Goal: Task Accomplishment & Management: Manage account settings

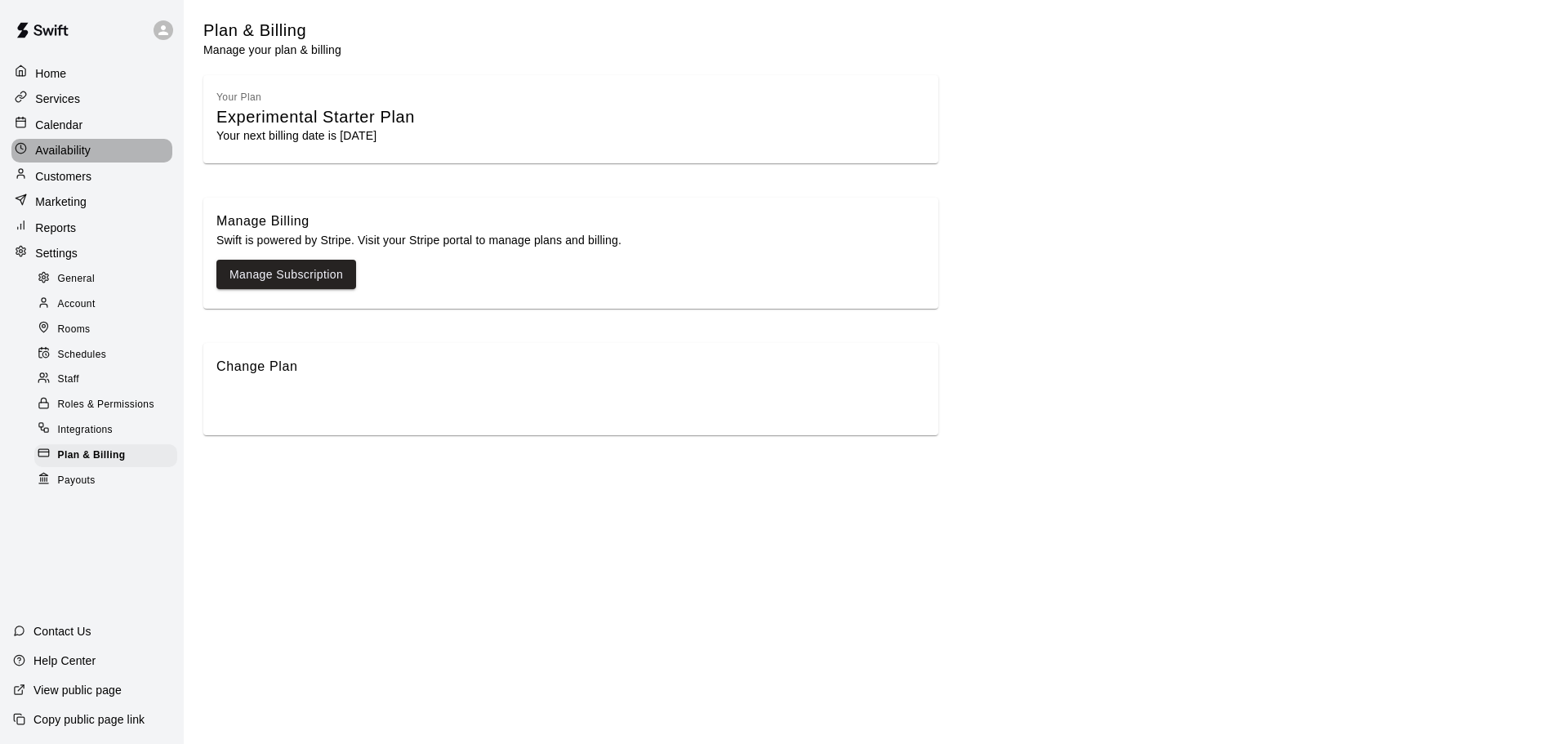
click at [95, 139] on div "Availability" at bounding box center [91, 151] width 161 height 24
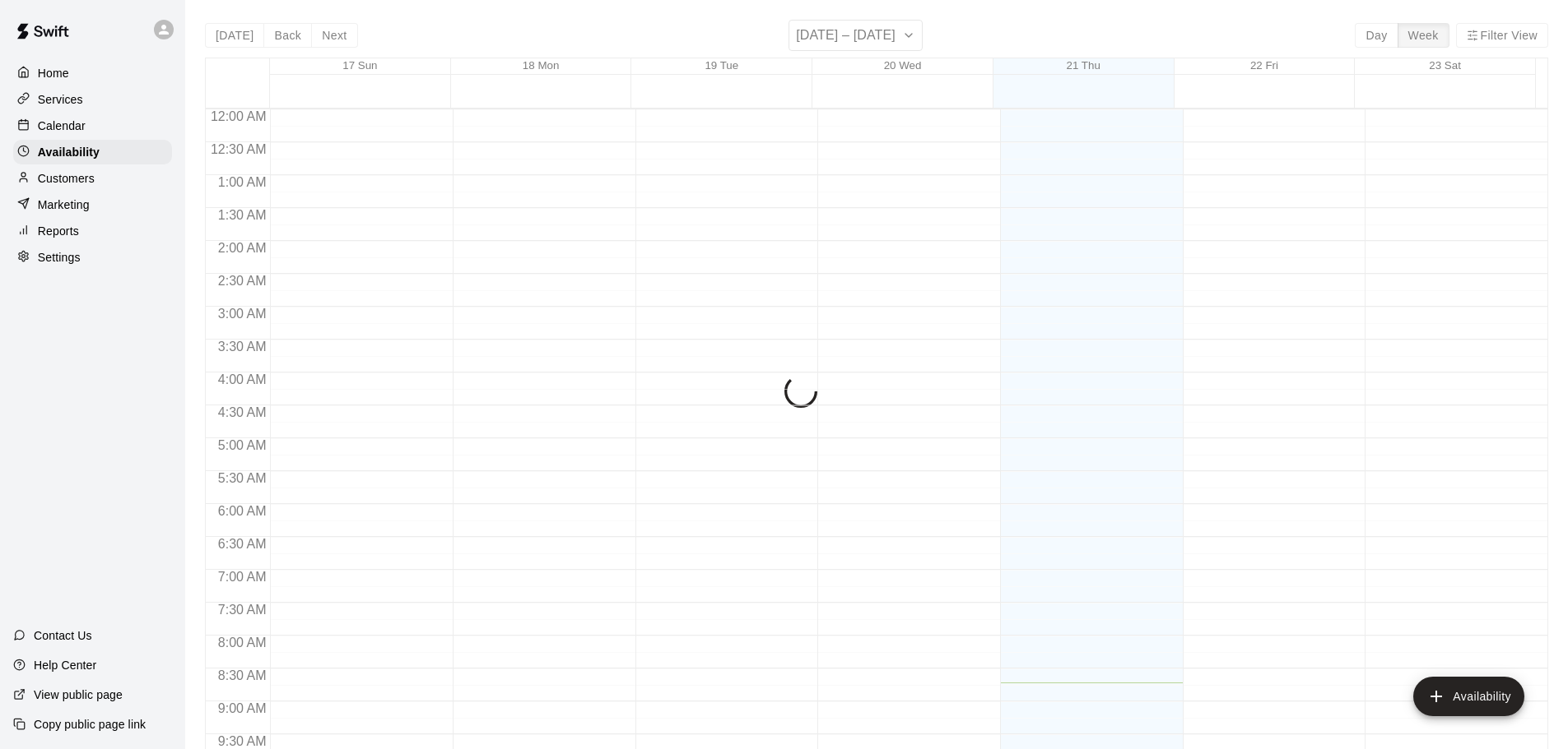
scroll to position [573, 0]
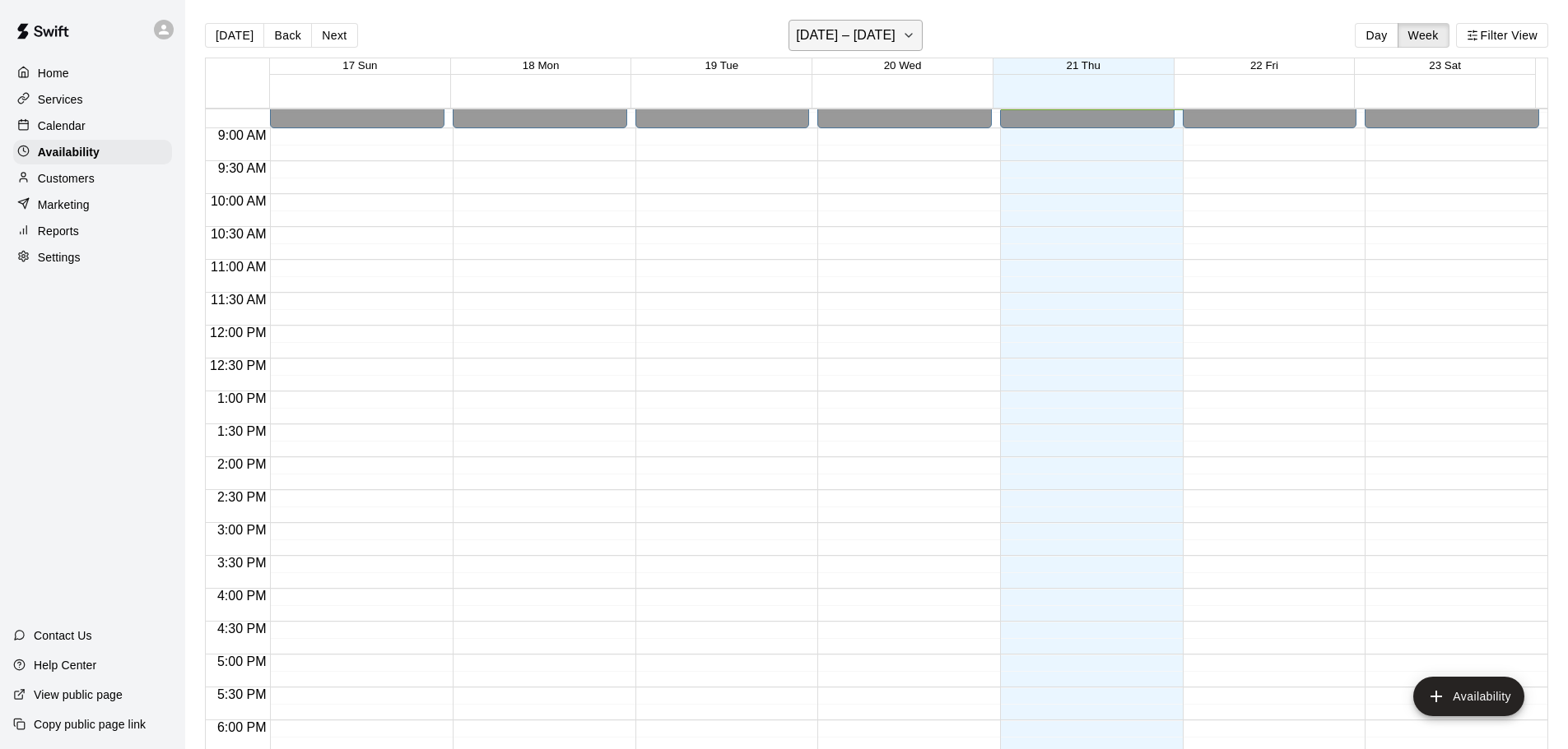
click at [864, 26] on h6 "August 17 – 23" at bounding box center [846, 35] width 100 height 23
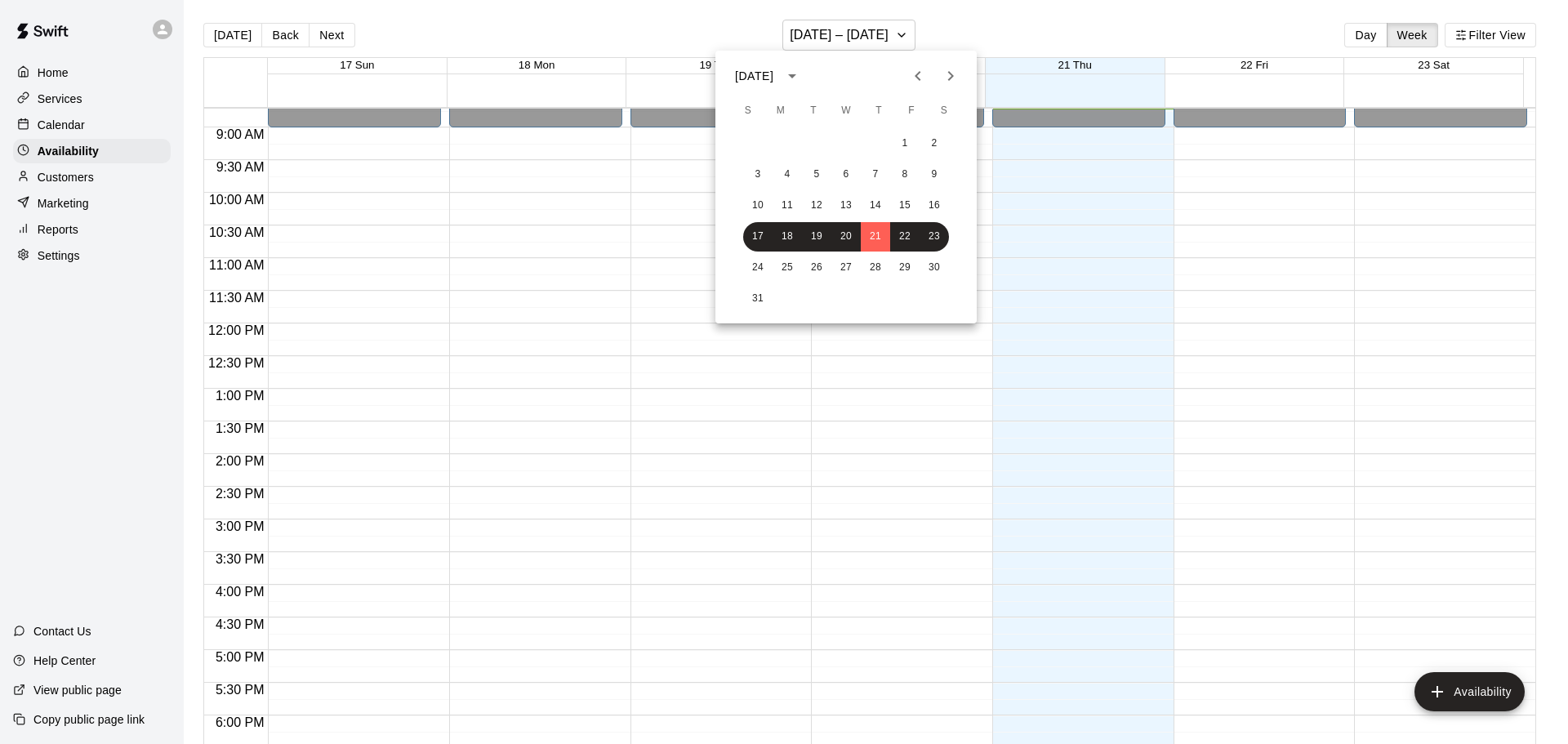
click at [957, 81] on icon "Next month" at bounding box center [950, 75] width 19 height 19
click at [786, 144] on button "1" at bounding box center [788, 144] width 29 height 29
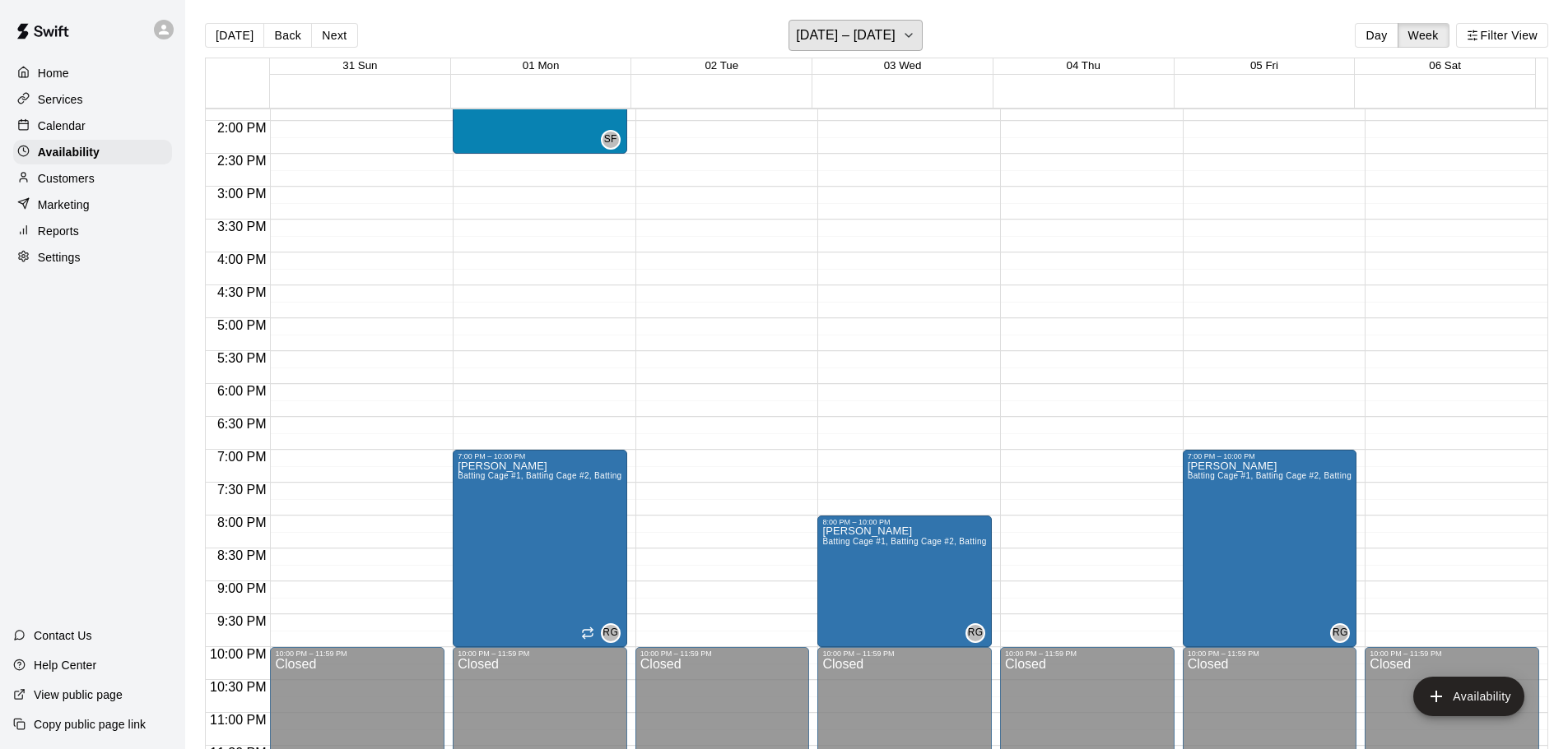
scroll to position [921, 0]
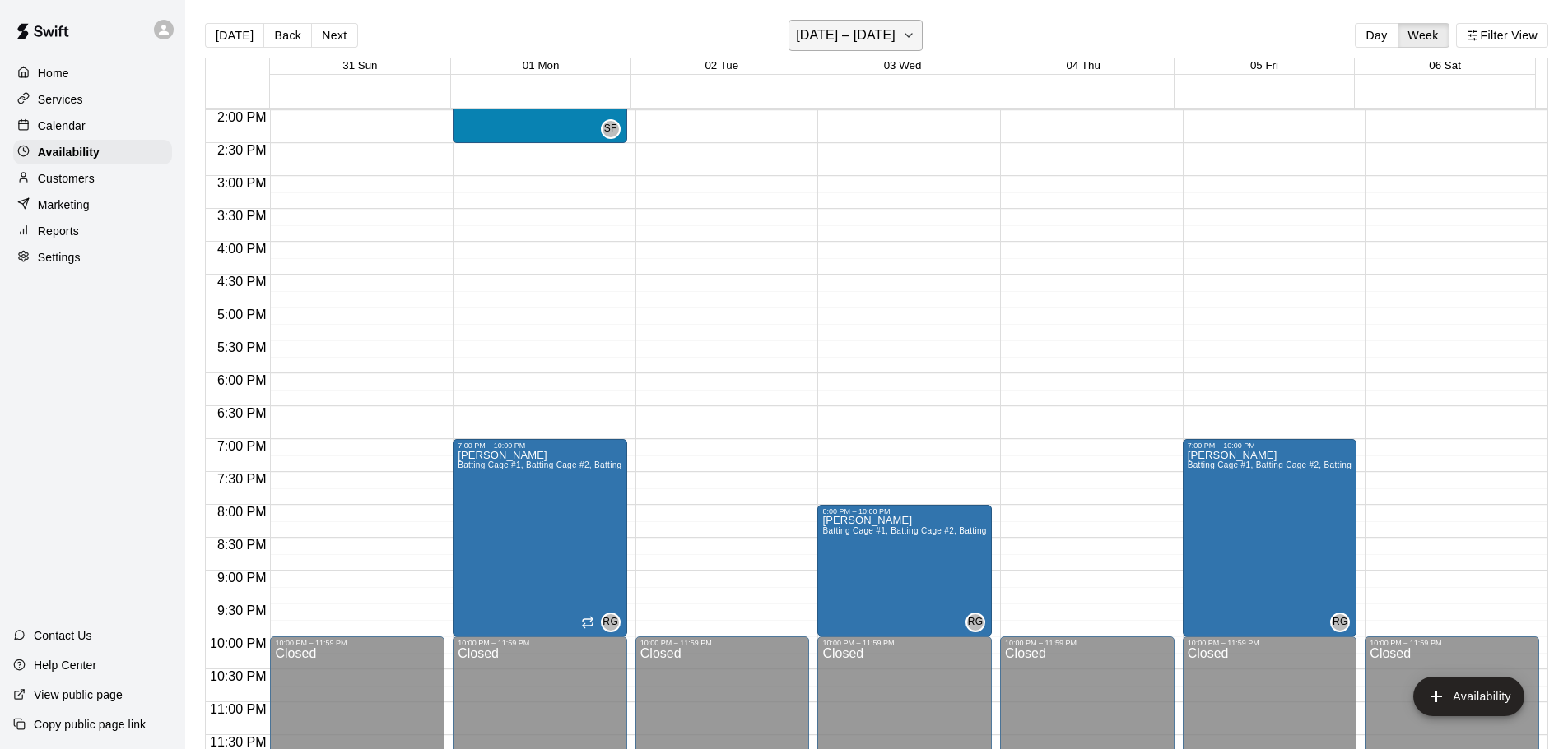
click at [895, 42] on h6 "August 31 – September 06" at bounding box center [846, 35] width 100 height 23
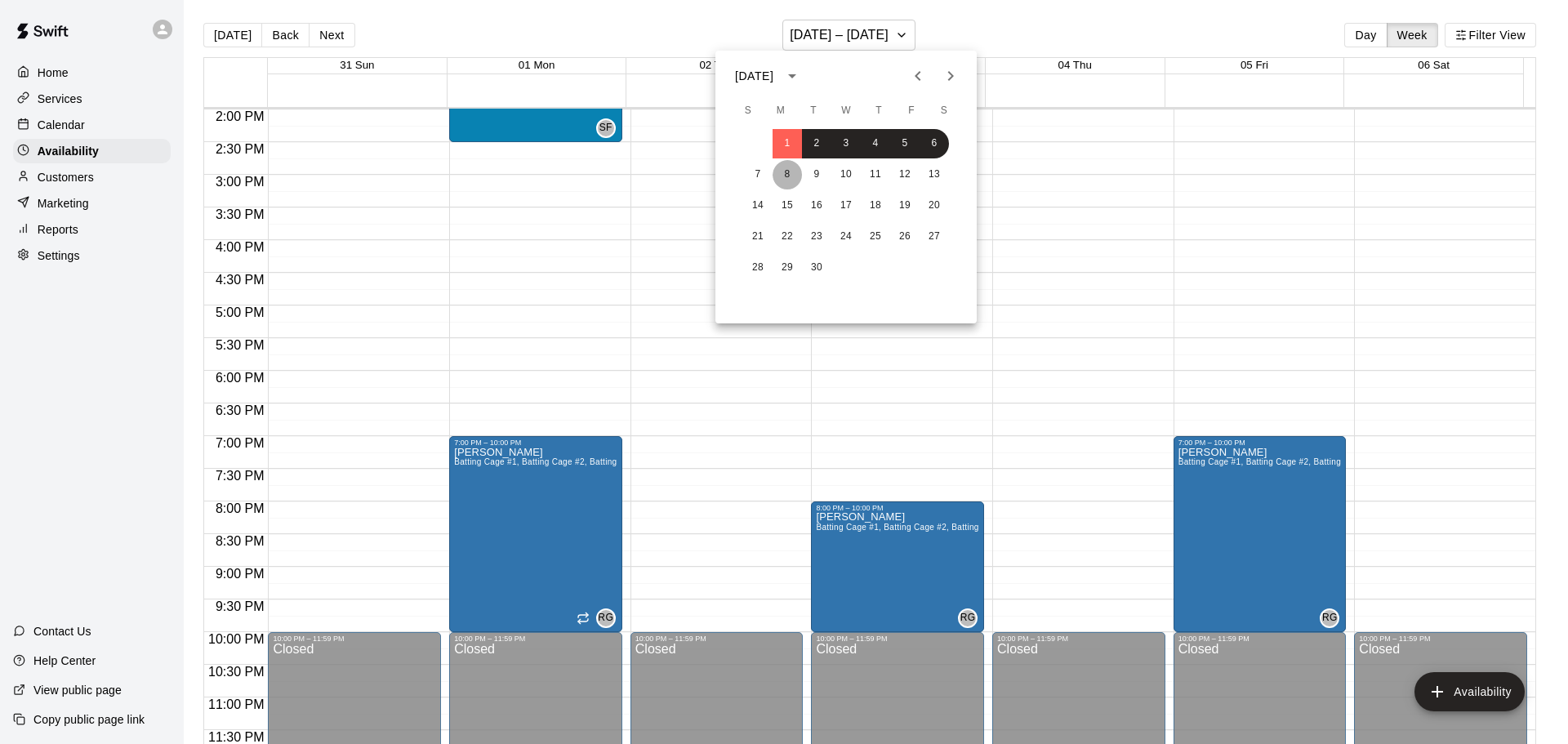
click at [782, 176] on button "8" at bounding box center [788, 175] width 29 height 29
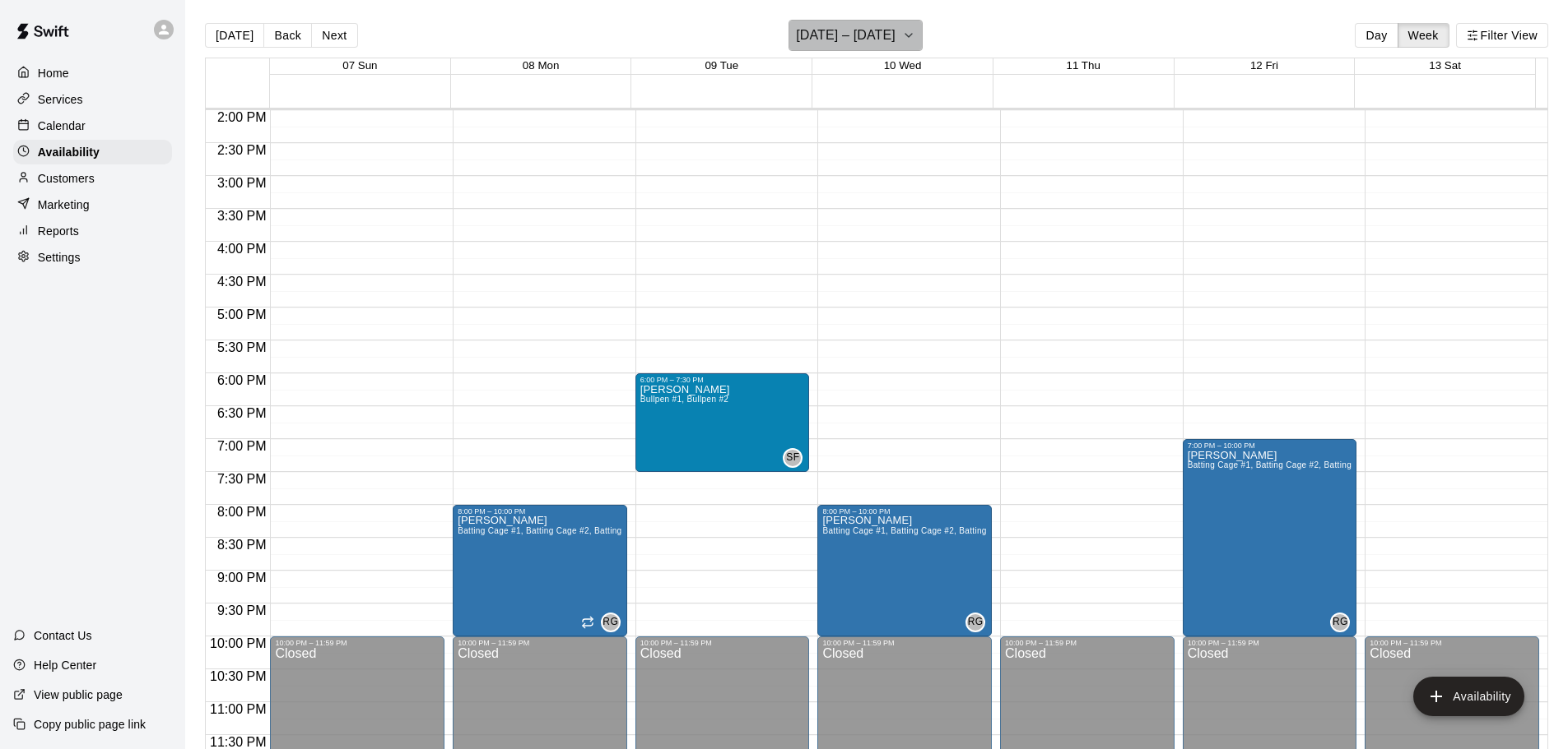
click at [830, 38] on h6 "September 07 – 13" at bounding box center [846, 35] width 100 height 23
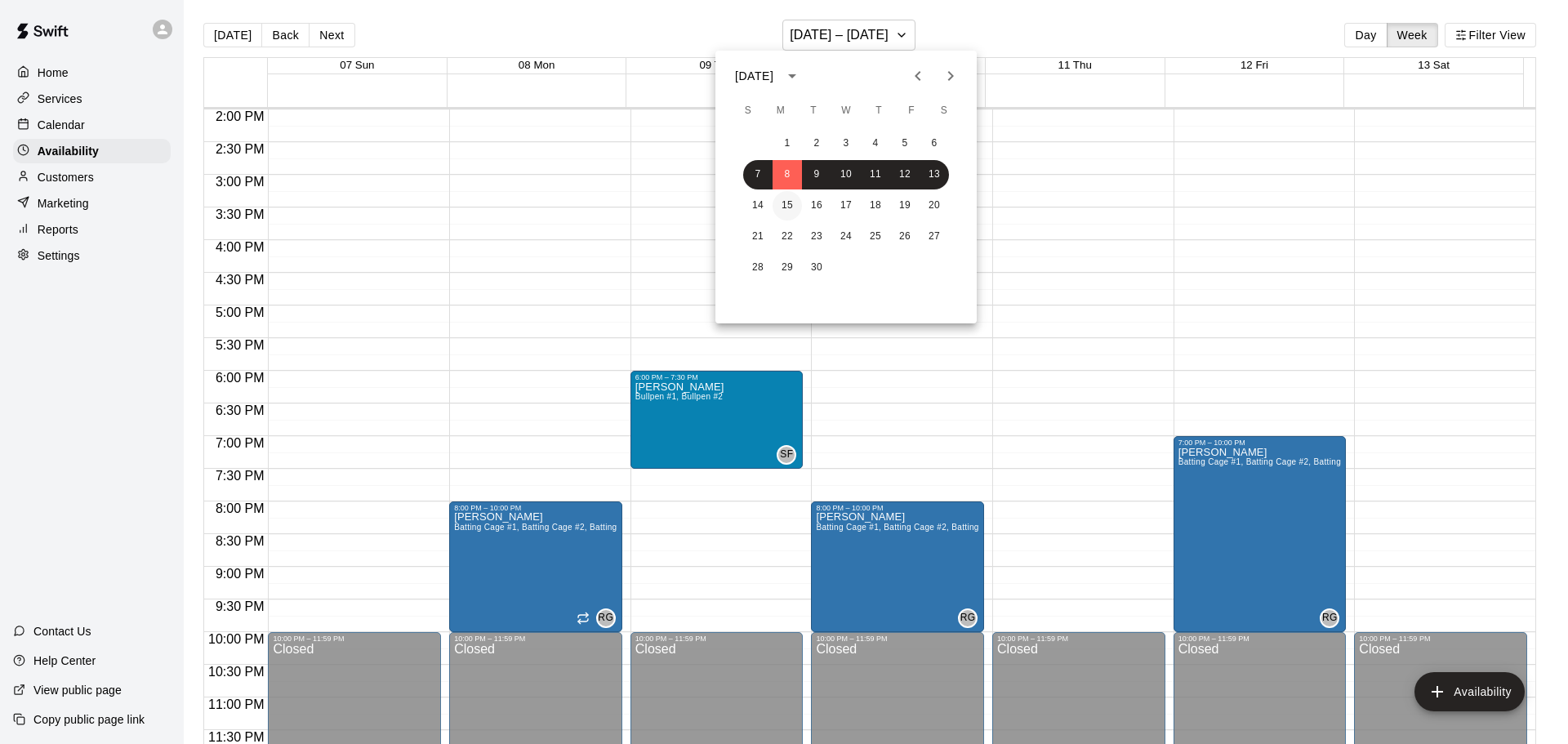
click at [783, 205] on button "15" at bounding box center [788, 206] width 29 height 29
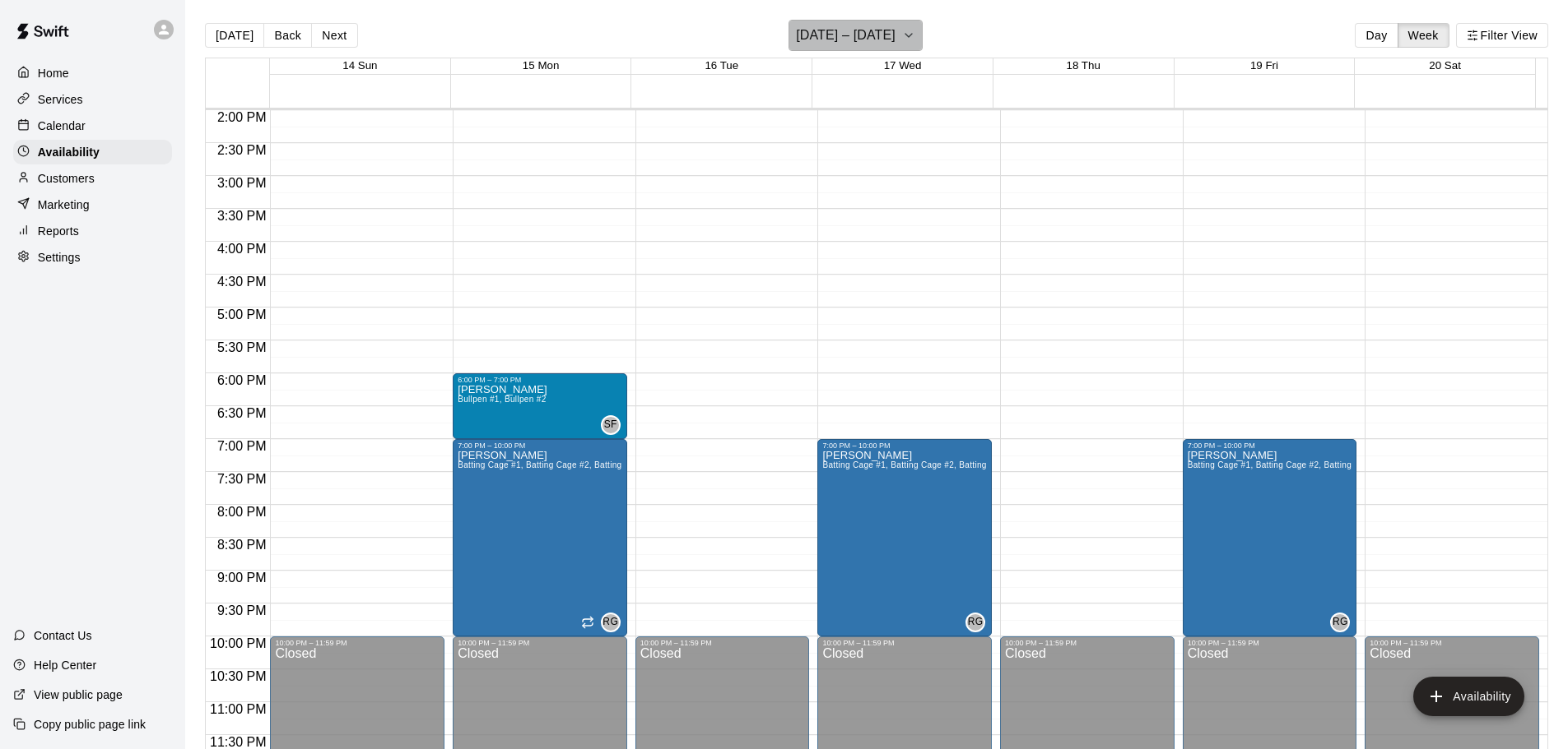
click at [846, 35] on h6 "September 14 – 20" at bounding box center [846, 35] width 100 height 23
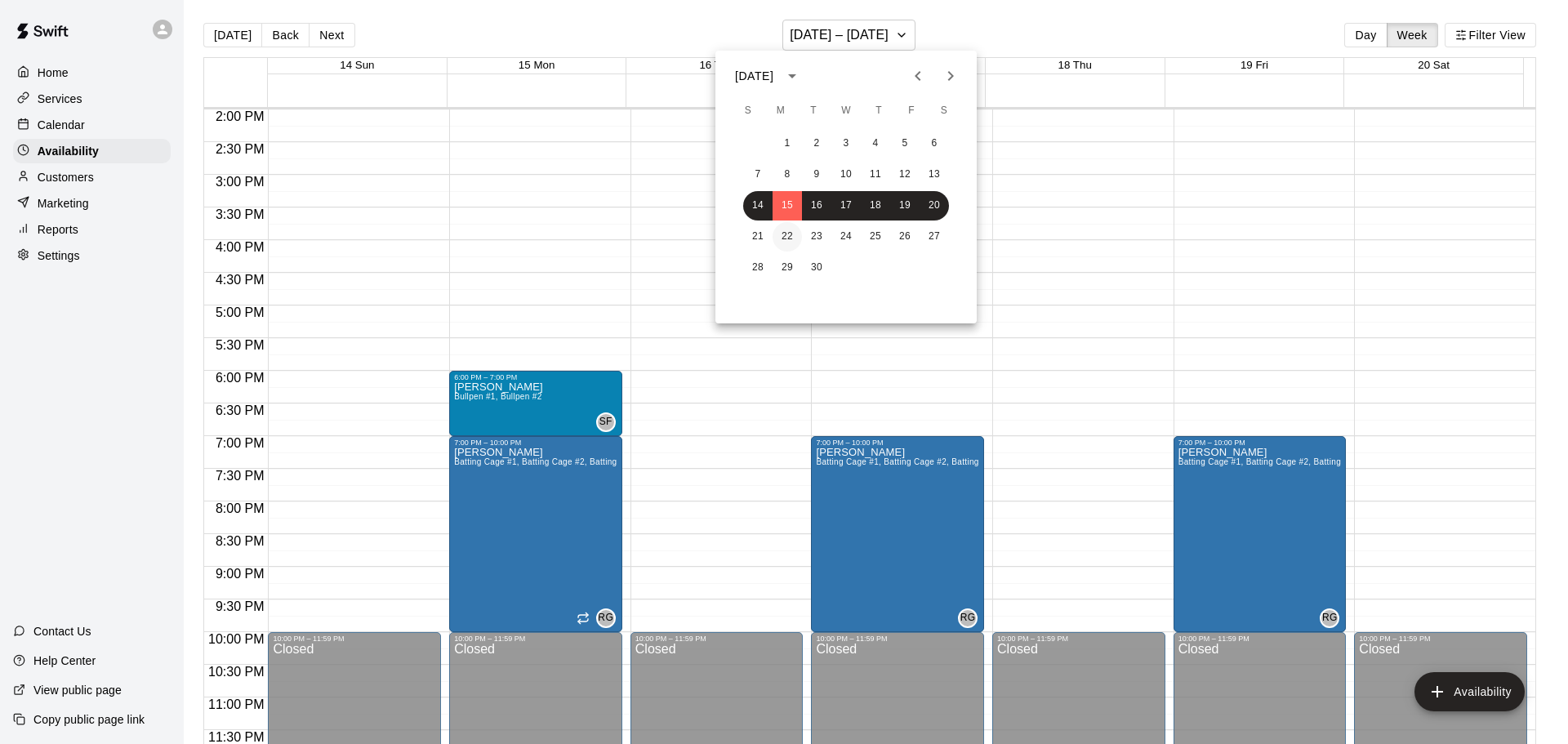
click at [779, 238] on button "22" at bounding box center [788, 237] width 29 height 29
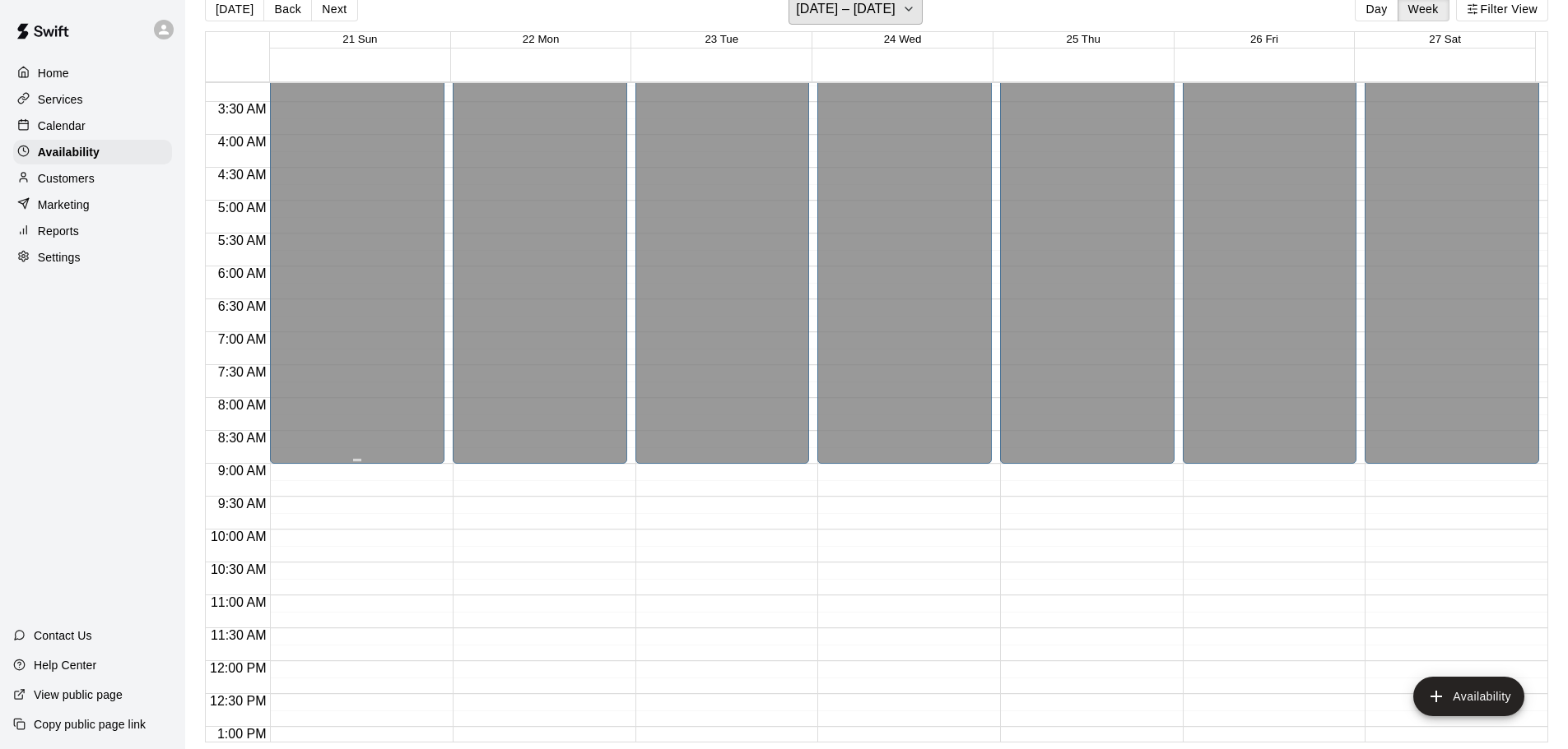
scroll to position [99, 0]
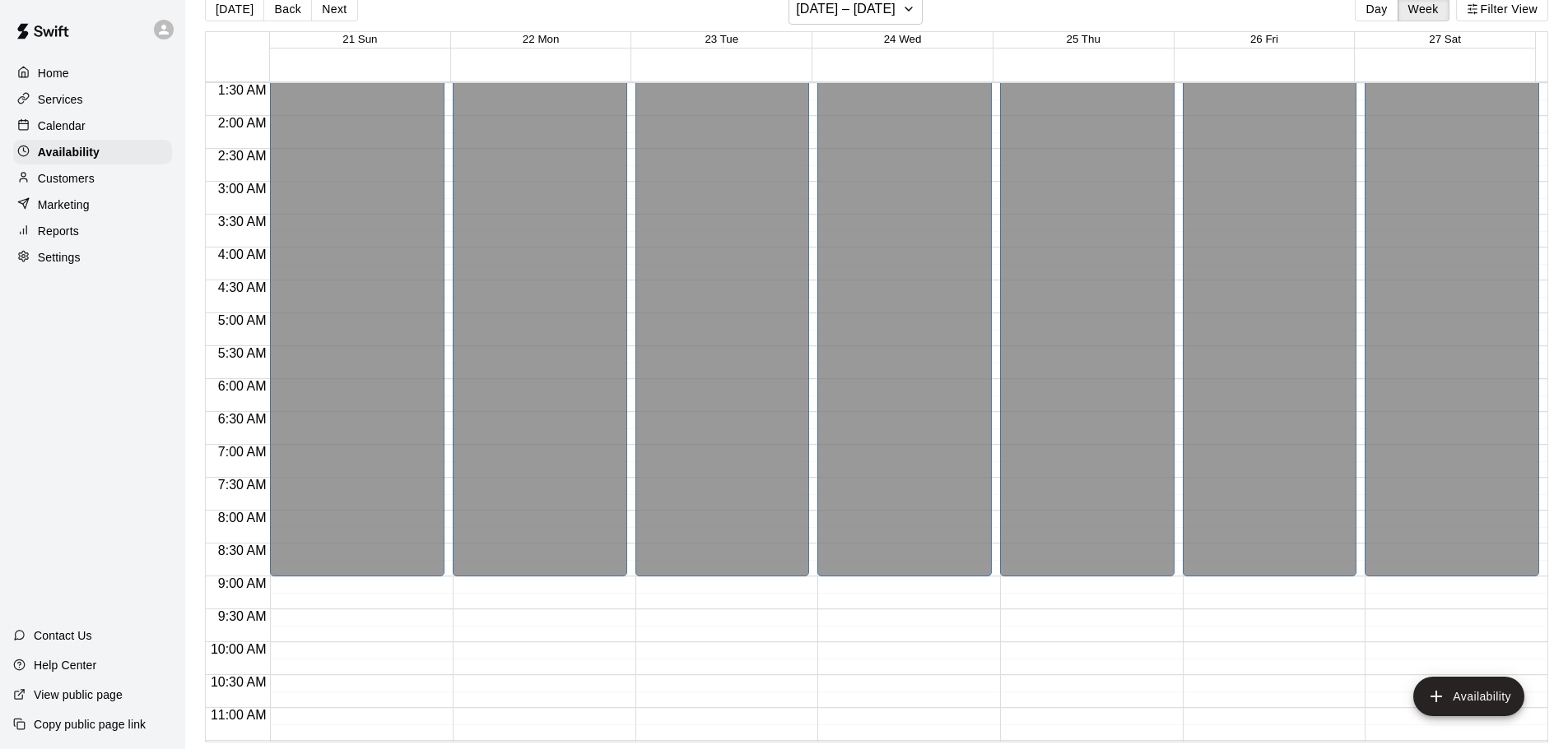
click at [65, 182] on p "Customers" at bounding box center [66, 178] width 56 height 17
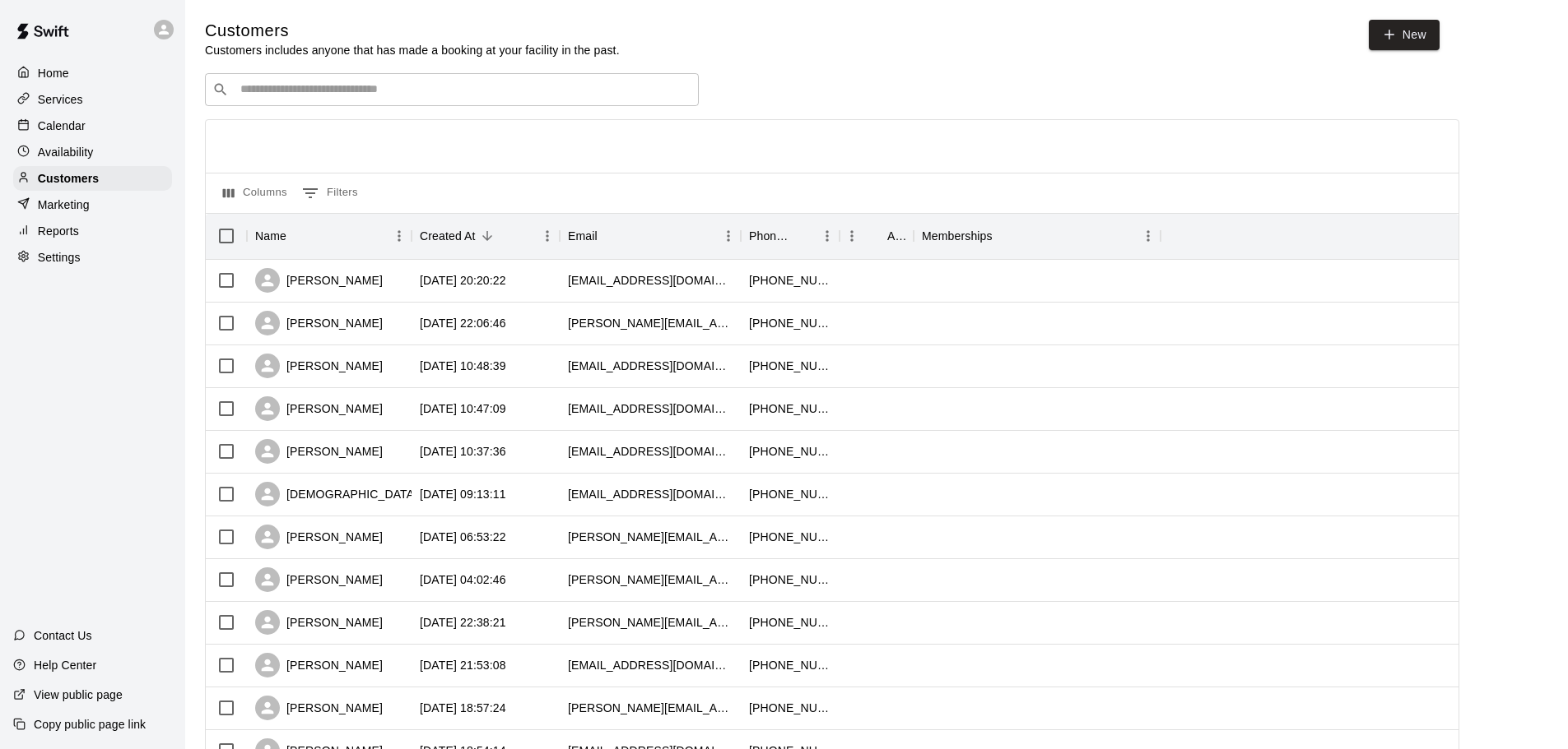
click at [53, 76] on p "Home" at bounding box center [54, 73] width 31 height 17
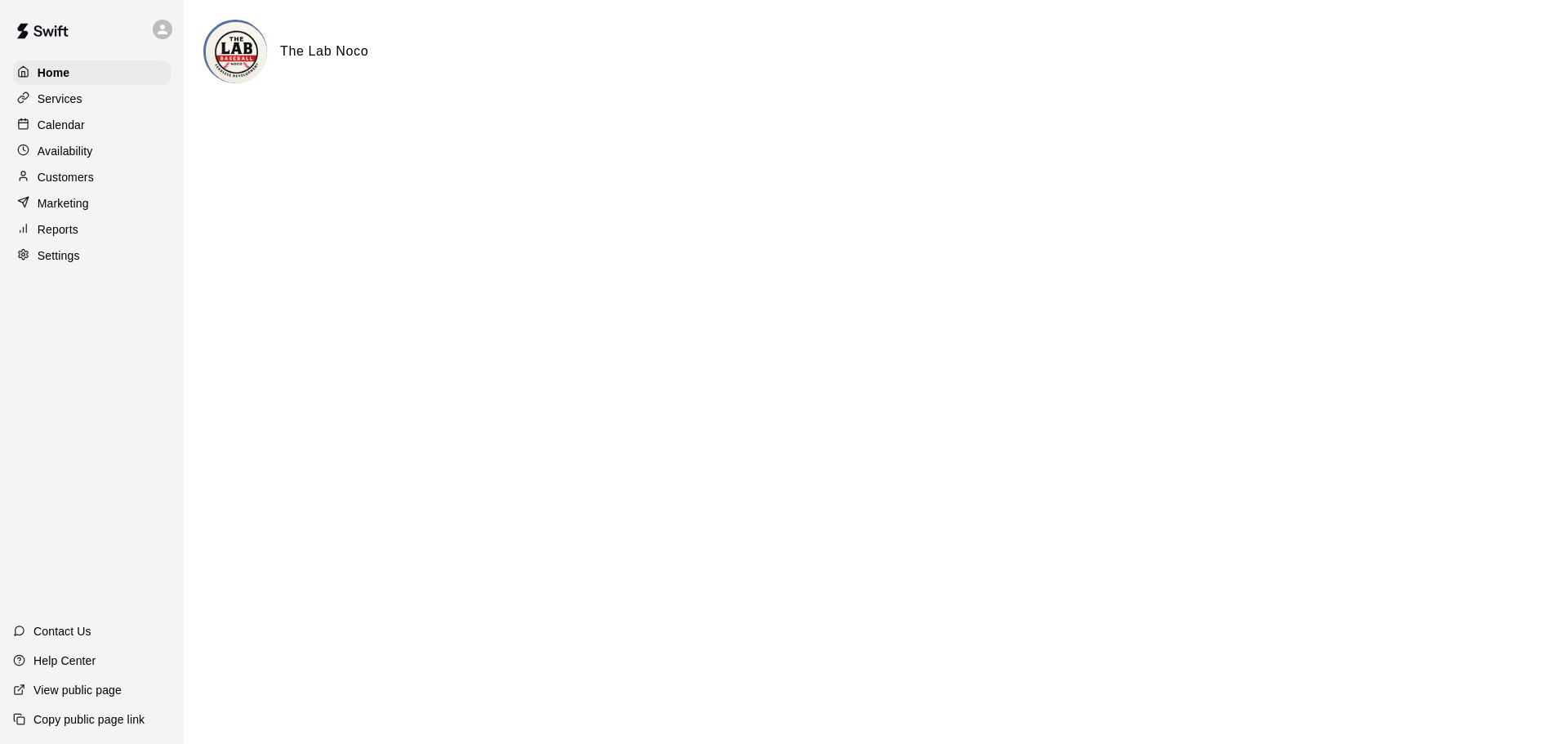
click at [70, 103] on p "Services" at bounding box center [60, 99] width 45 height 17
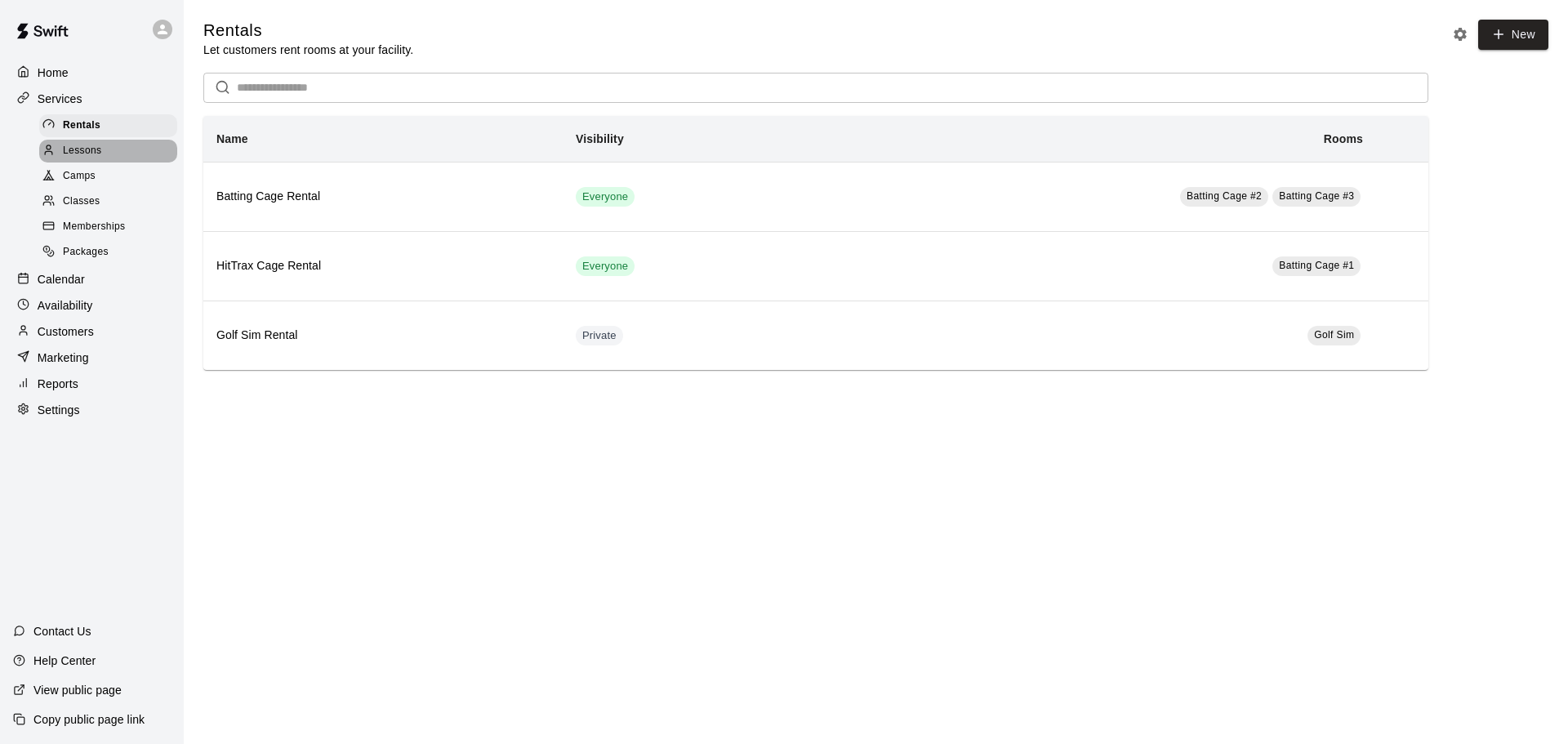
click at [71, 142] on div "Lessons" at bounding box center [108, 151] width 138 height 23
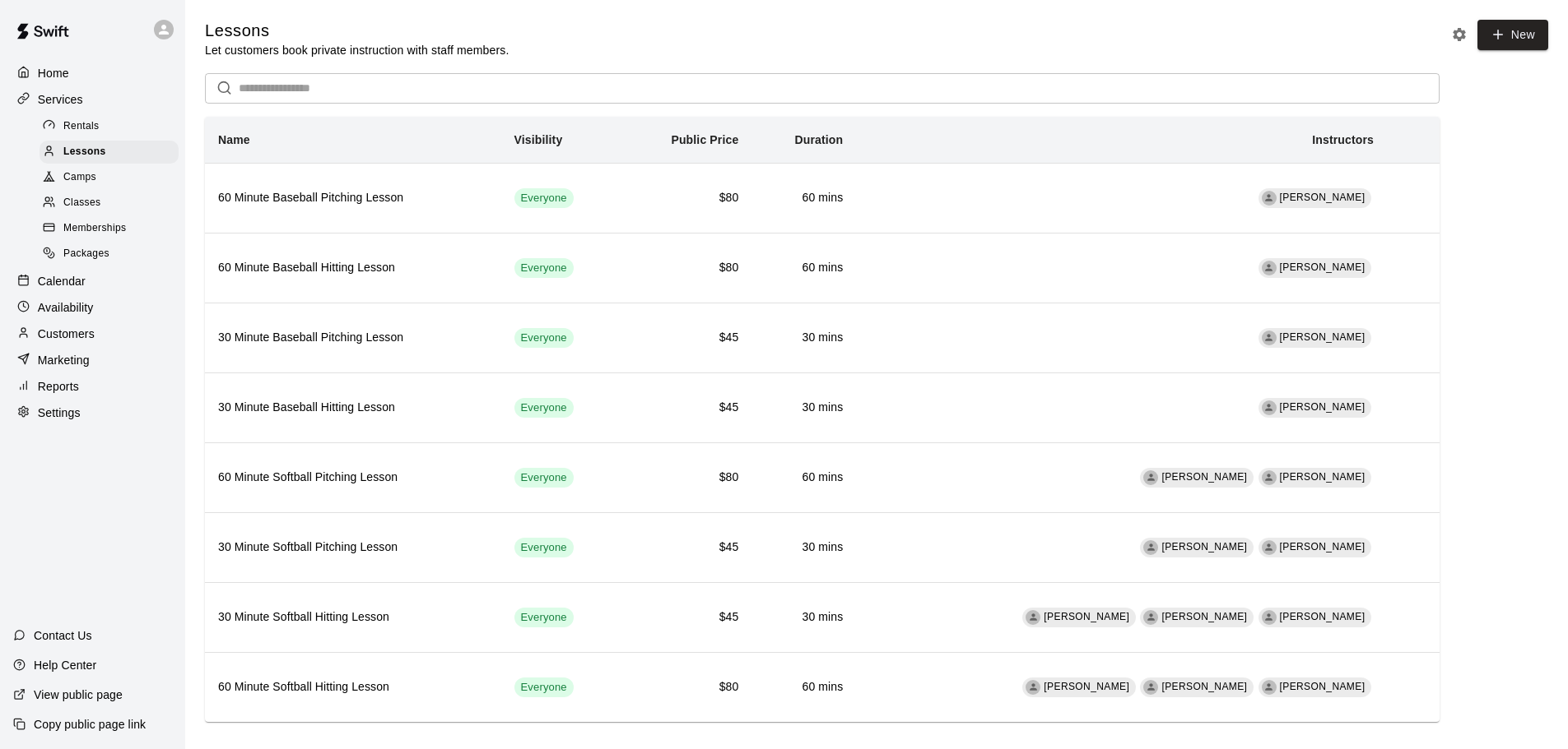
scroll to position [21, 0]
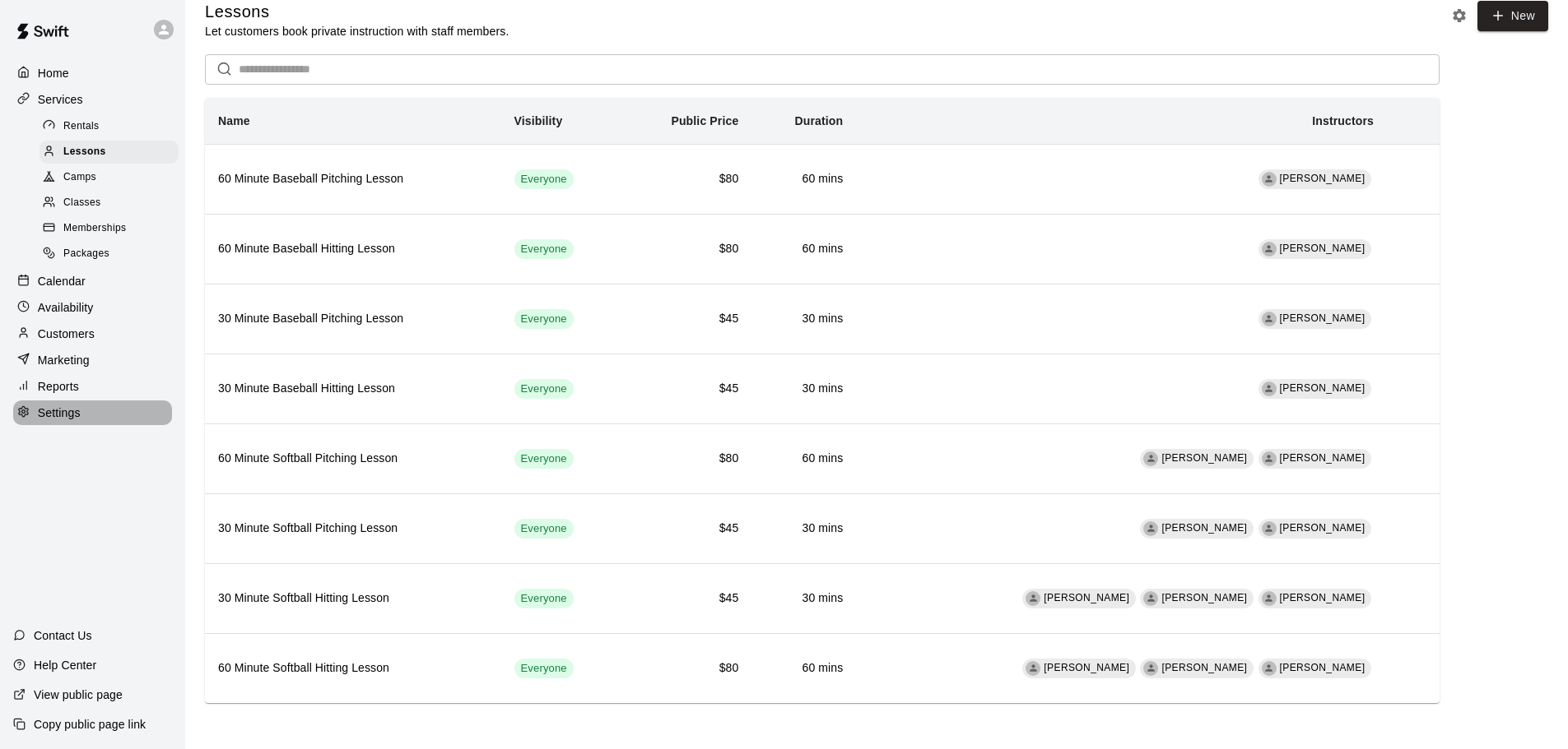
click at [90, 425] on div "Settings" at bounding box center [93, 412] width 159 height 25
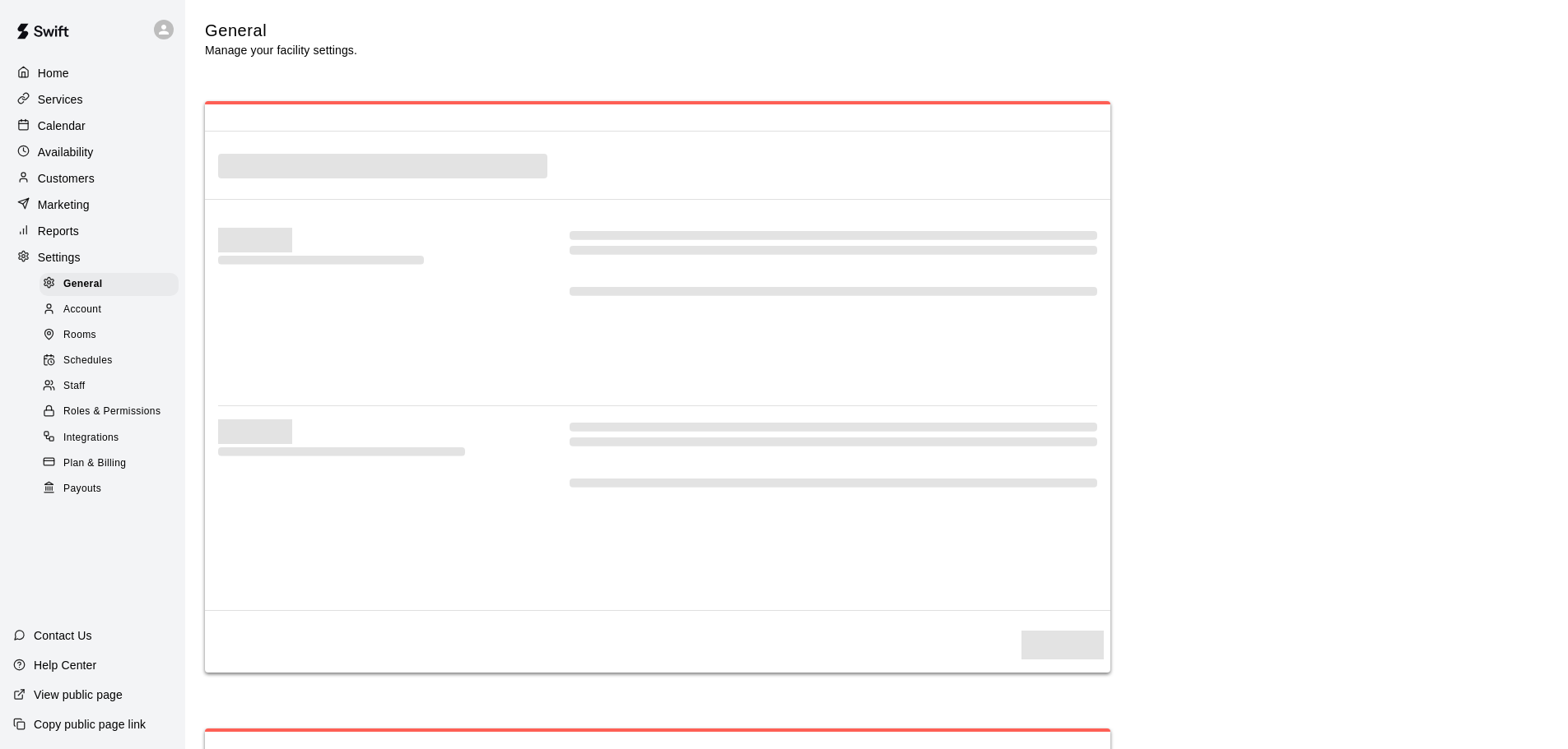
click at [105, 475] on div "Plan & Billing" at bounding box center [109, 463] width 139 height 23
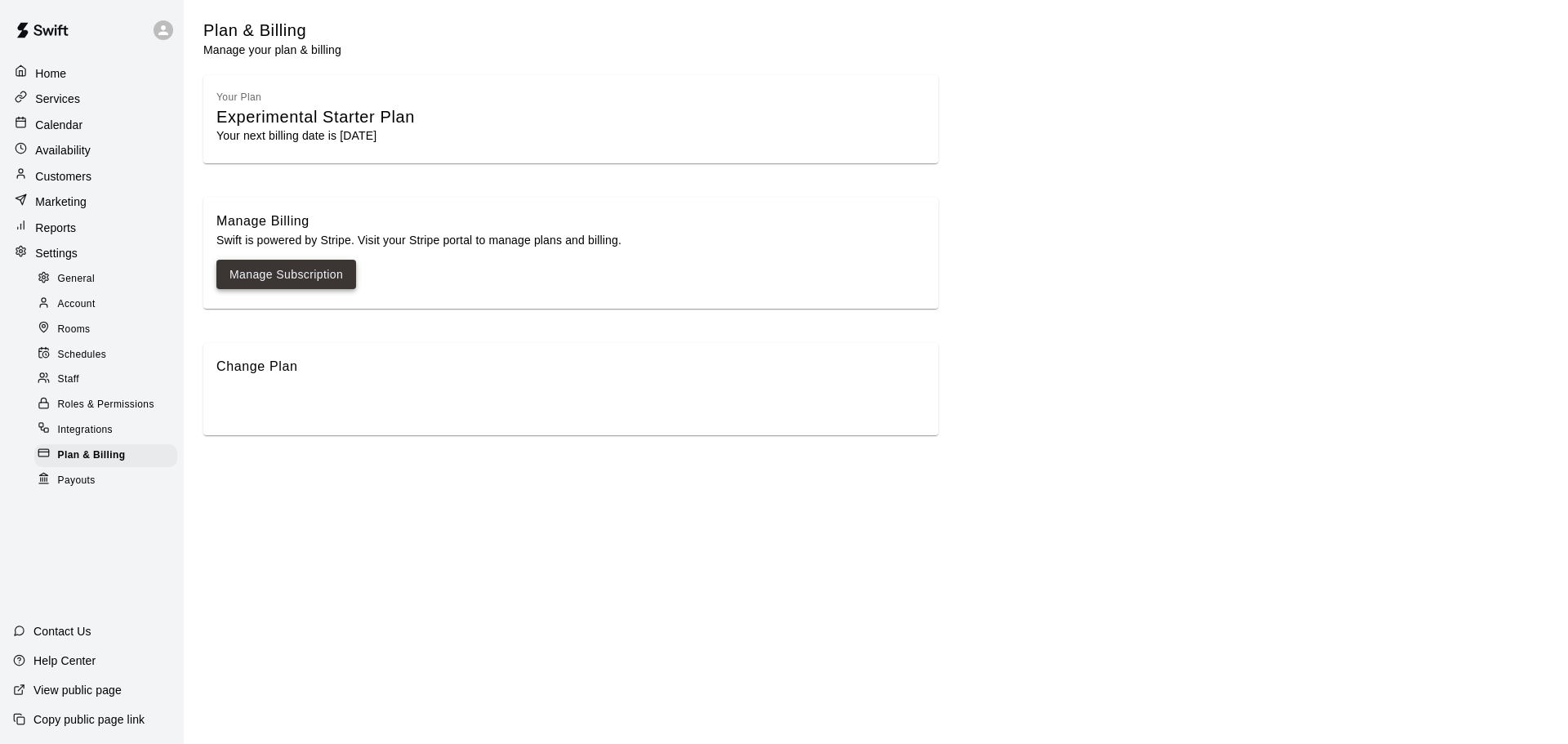
click at [280, 280] on link "Manage Subscription" at bounding box center [286, 275] width 114 height 20
click at [64, 469] on div "Payouts" at bounding box center [106, 480] width 143 height 23
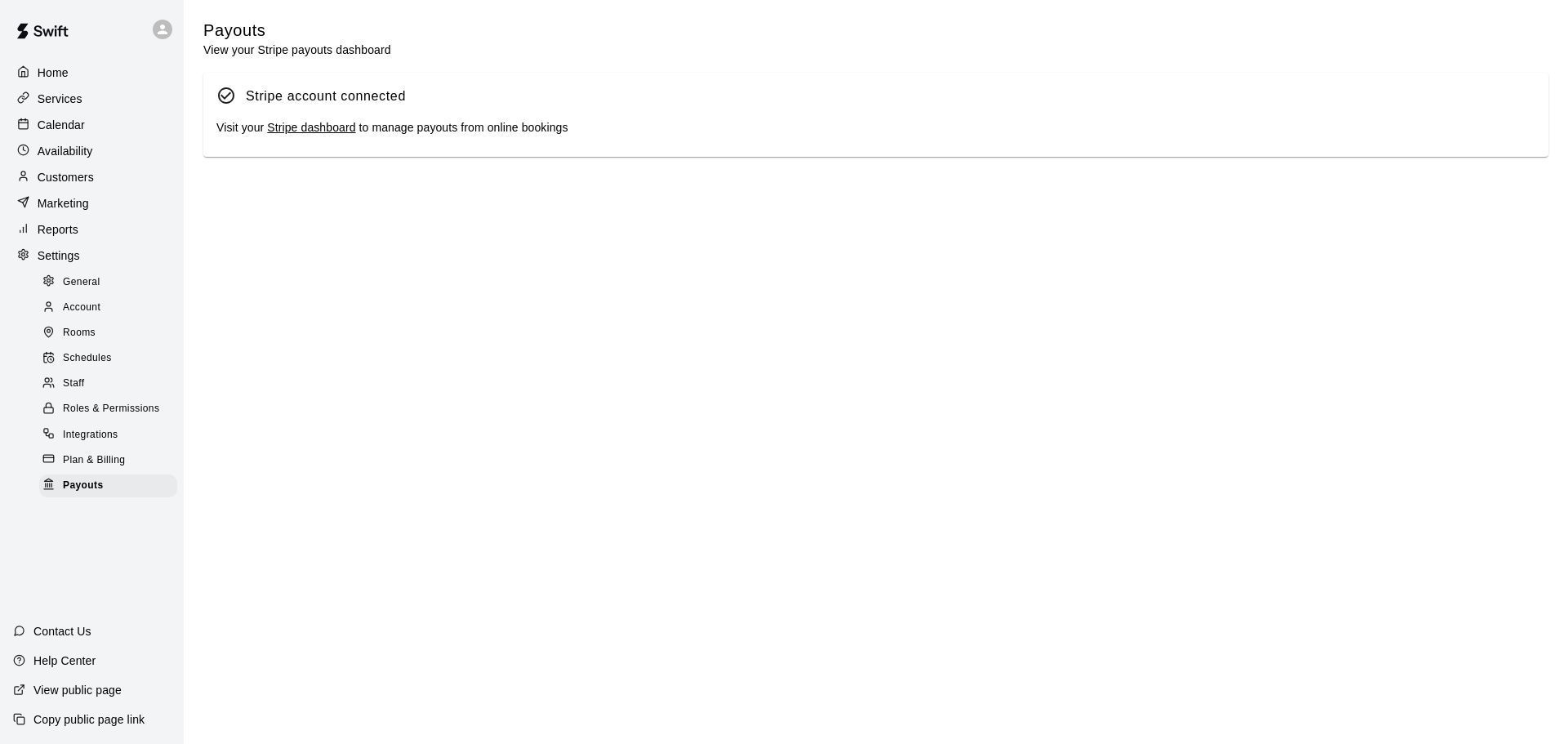
click at [339, 129] on link "Stripe dashboard" at bounding box center [311, 128] width 88 height 13
click at [48, 104] on p "Services" at bounding box center [60, 99] width 45 height 17
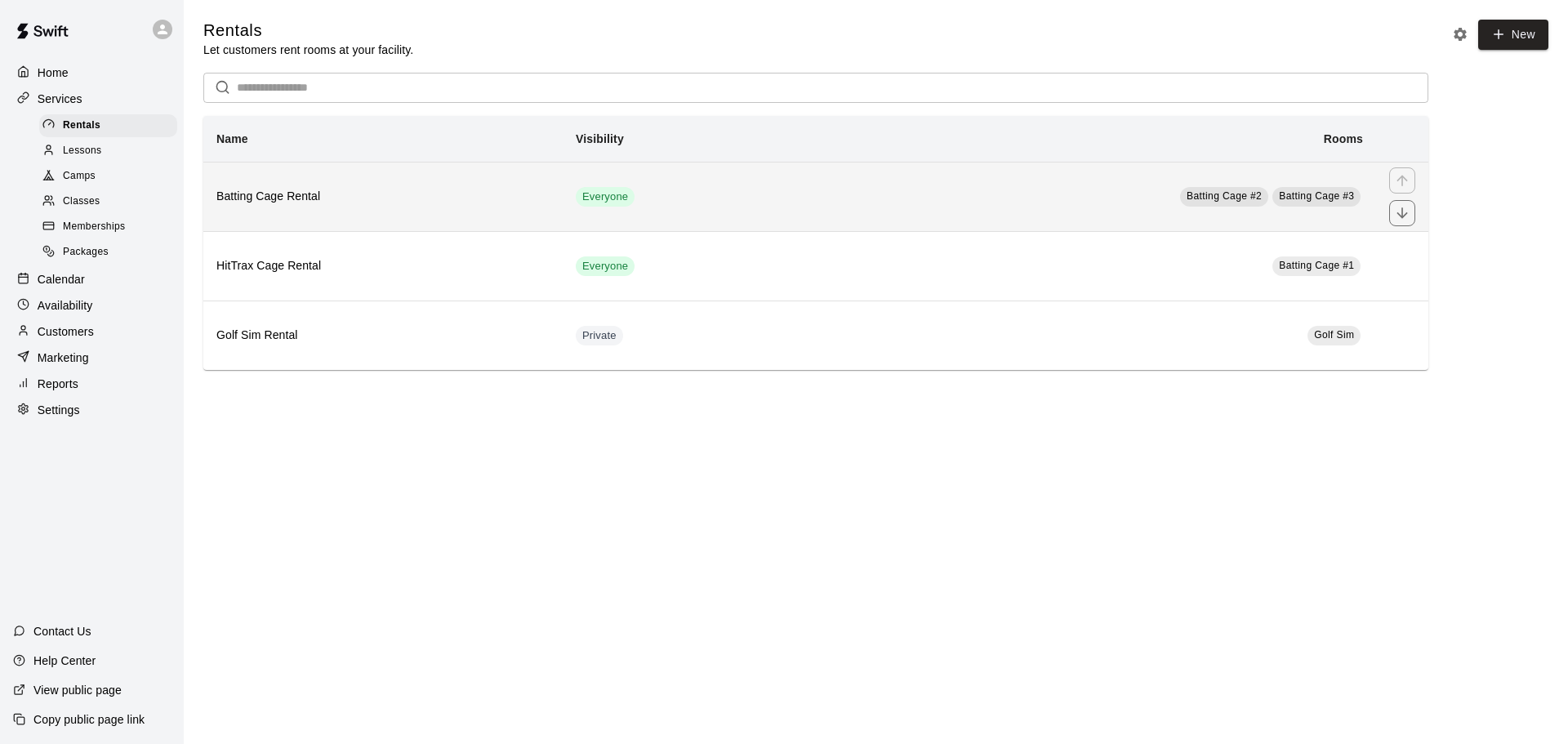
click at [256, 213] on th "Batting Cage Rental" at bounding box center [383, 197] width 359 height 70
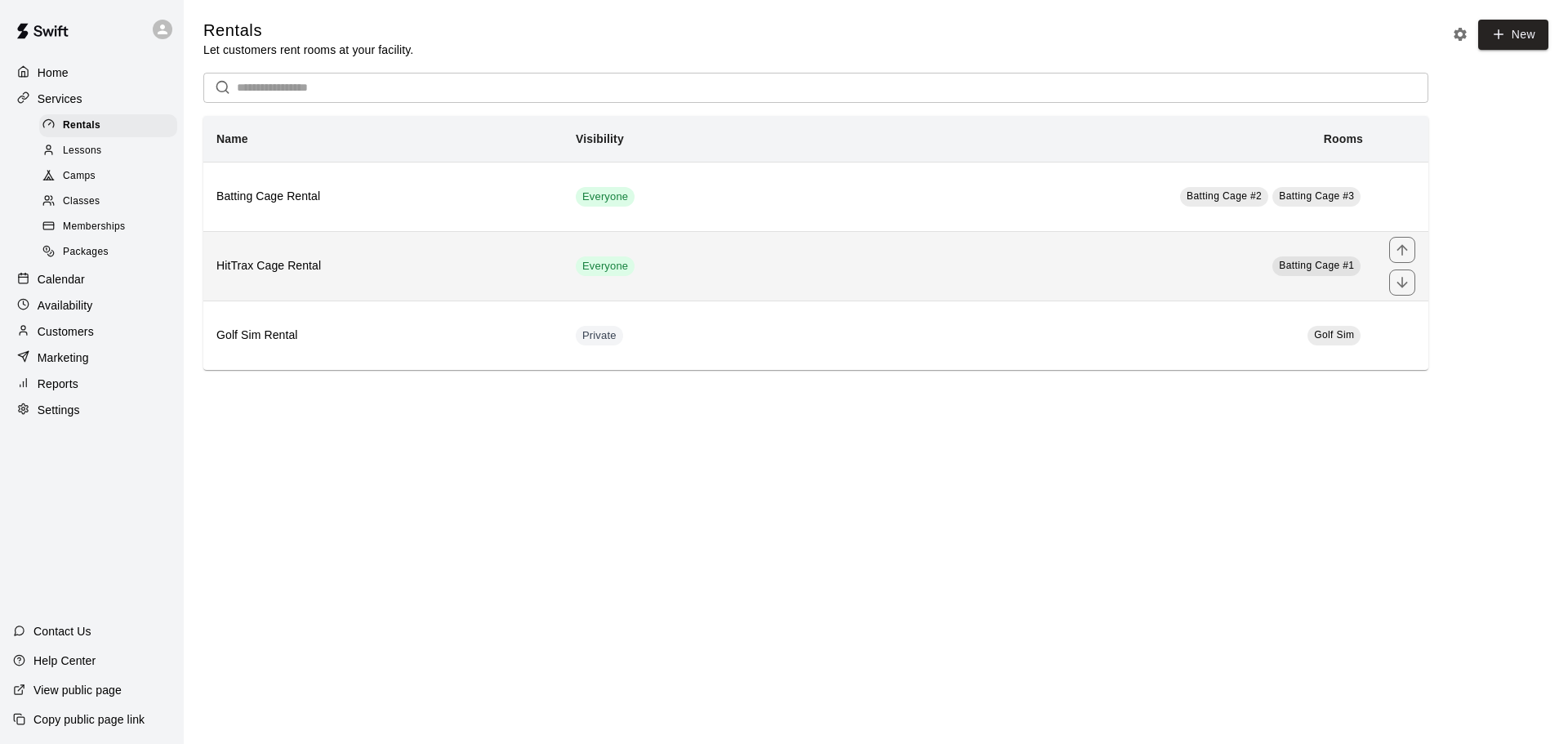
click at [454, 260] on h6 "HitTrax Cage Rental" at bounding box center [383, 266] width 333 height 18
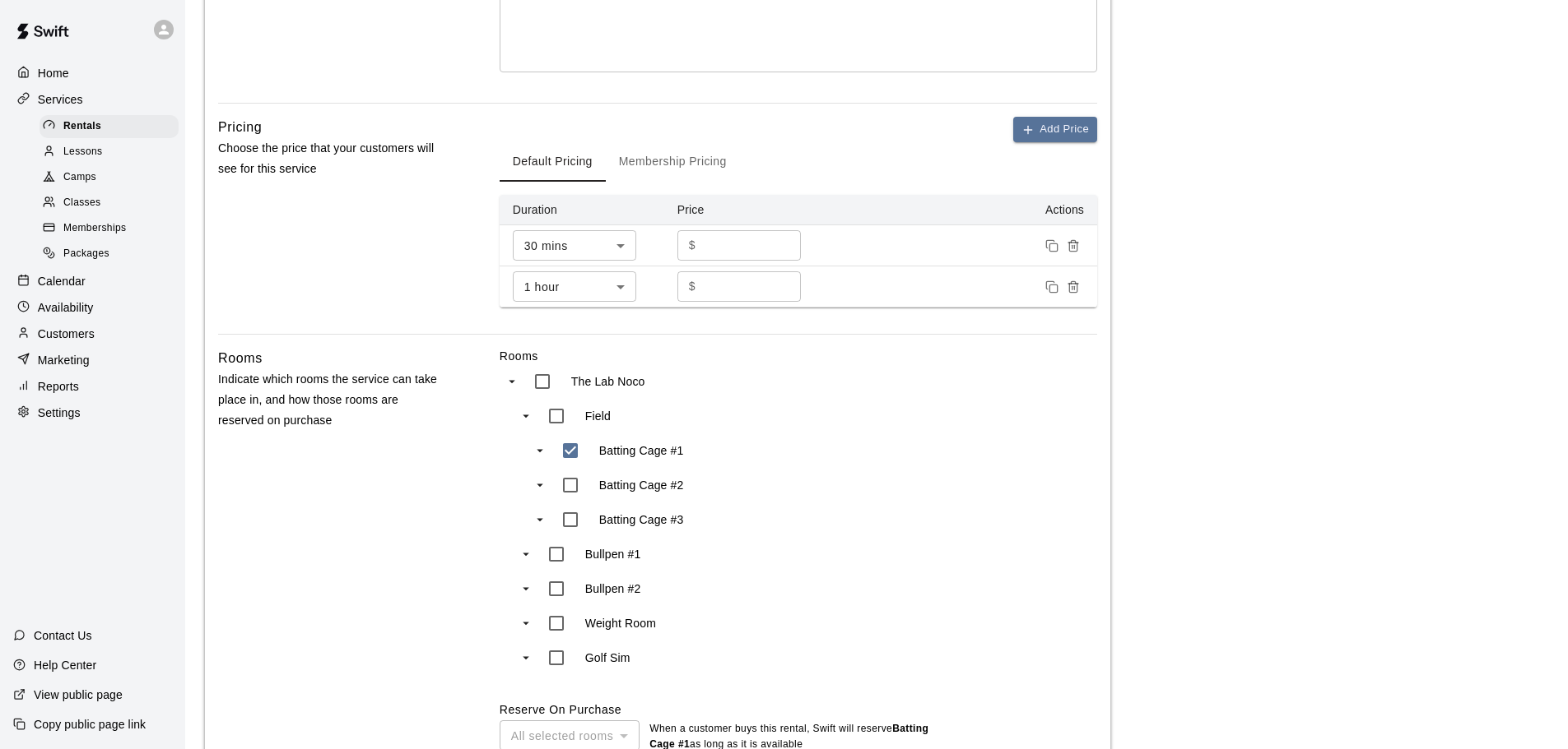
scroll to position [235, 0]
